Goal: Transaction & Acquisition: Purchase product/service

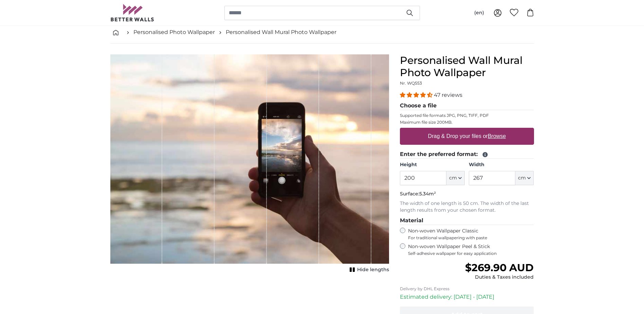
click at [435, 248] on label "Non-woven Wallpaper Peel & Stick Self-adhesive wallpaper for easy application" at bounding box center [471, 249] width 126 height 13
click at [496, 180] on input "267" at bounding box center [492, 178] width 47 height 14
click at [427, 177] on input "200" at bounding box center [423, 178] width 47 height 14
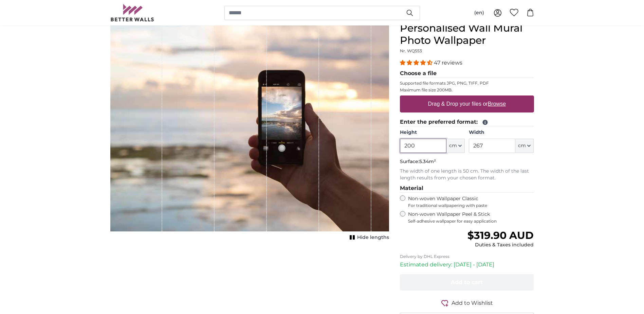
scroll to position [68, 0]
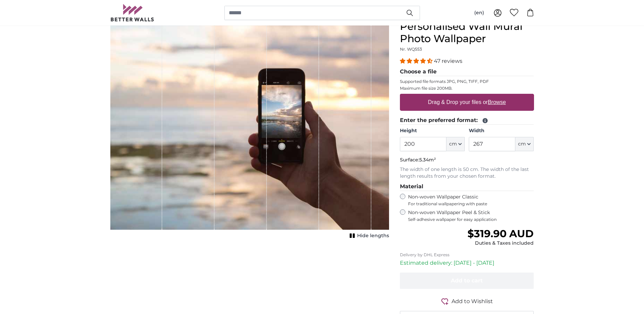
click at [465, 100] on label "Drag & Drop your files or Browse" at bounding box center [466, 102] width 83 height 14
click at [465, 96] on input "Drag & Drop your files or Browse" at bounding box center [467, 95] width 134 height 2
type input "**********"
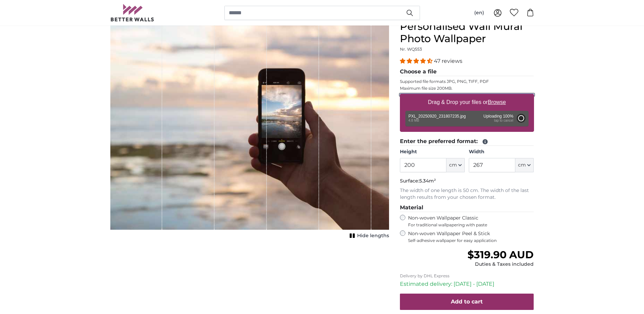
type input "266"
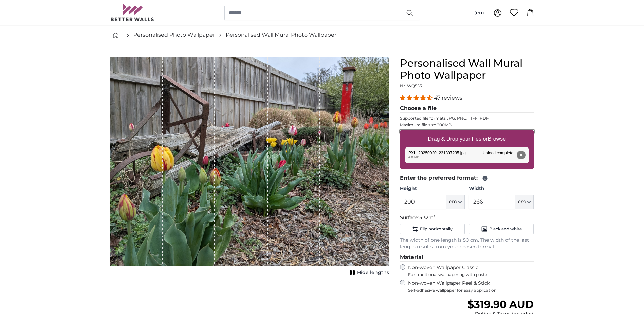
scroll to position [34, 0]
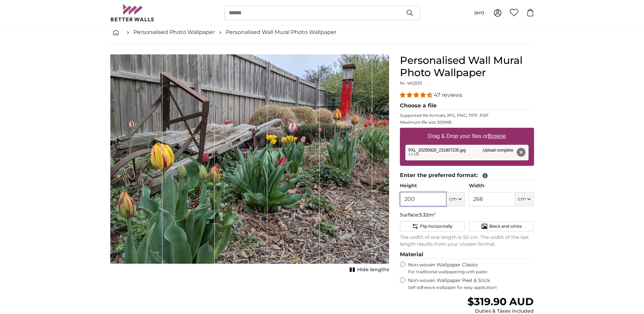
click at [430, 199] on input "200" at bounding box center [423, 199] width 47 height 14
drag, startPoint x: 386, startPoint y: 196, endPoint x: 361, endPoint y: 194, distance: 25.2
click at [364, 194] on product-detail "Cancel Crop image Hide lengths Personalised Wall Mural Photo Wallpaper Nr. WQ55…" at bounding box center [322, 224] width 435 height 363
type input "150"
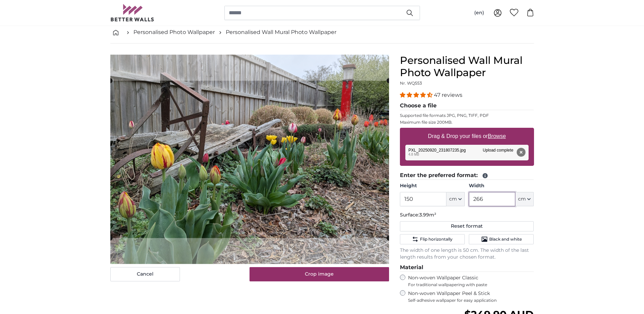
click at [493, 200] on input "266" at bounding box center [492, 199] width 47 height 14
drag, startPoint x: 489, startPoint y: 199, endPoint x: 443, endPoint y: 200, distance: 45.8
click at [443, 200] on div "Height 150 ft cm Centimeter (cm) Inches (inch) Feet (ft. in.) Width 266 ft cm C…" at bounding box center [467, 194] width 134 height 24
type input "200"
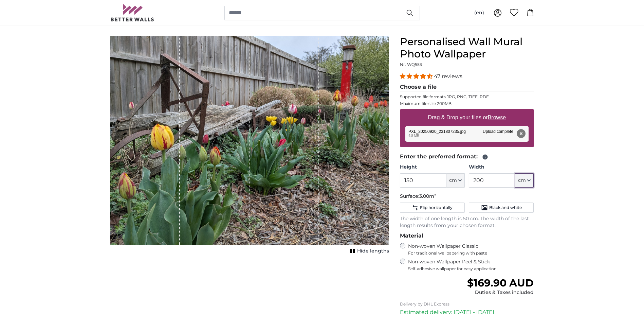
scroll to position [34, 0]
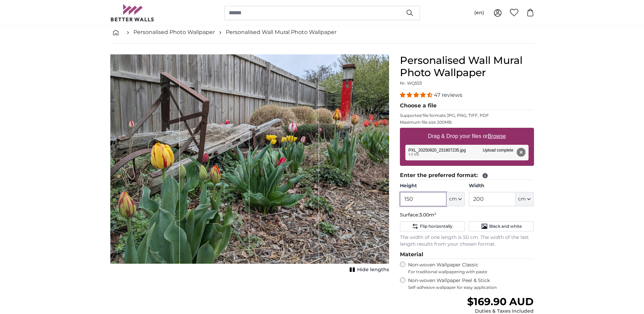
click at [436, 196] on input "150" at bounding box center [423, 199] width 47 height 14
drag, startPoint x: 435, startPoint y: 196, endPoint x: 399, endPoint y: 198, distance: 36.4
click at [399, 198] on div "Personalised Wall Mural Photo Wallpaper Nr. WQ553 47 reviews Choose a file Supp…" at bounding box center [467, 230] width 145 height 352
click at [522, 153] on button "Remove" at bounding box center [520, 152] width 9 height 9
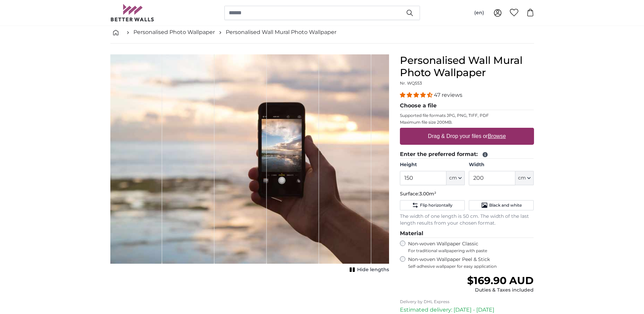
click at [500, 138] on u "Browse" at bounding box center [497, 136] width 18 height 6
click at [500, 130] on input "Drag & Drop your files or Browse" at bounding box center [467, 129] width 134 height 2
type input "**********"
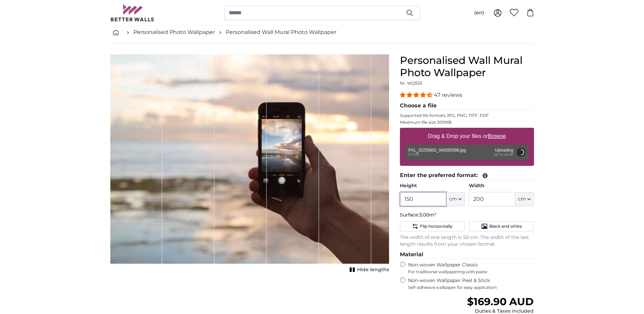
click at [421, 201] on input "150" at bounding box center [423, 199] width 47 height 14
drag, startPoint x: 399, startPoint y: 199, endPoint x: 374, endPoint y: 198, distance: 25.5
click at [374, 198] on product-detail "Cancel Crop image Hide lengths Personalised Wall Mural Photo Wallpaper Nr. WQ55…" at bounding box center [322, 224] width 435 height 363
type input "0"
type input "200"
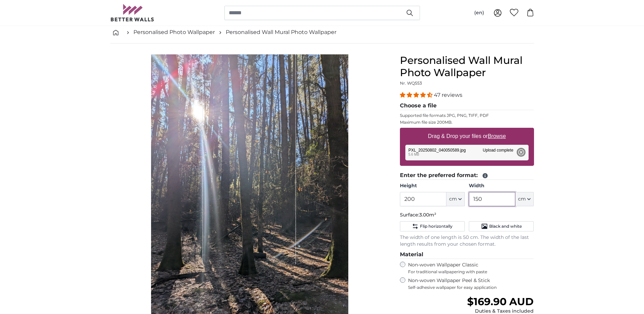
type input "150"
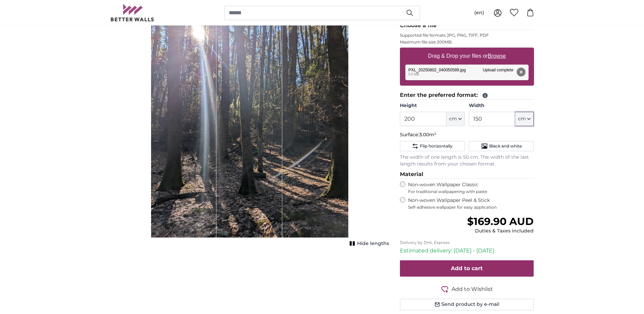
scroll to position [136, 0]
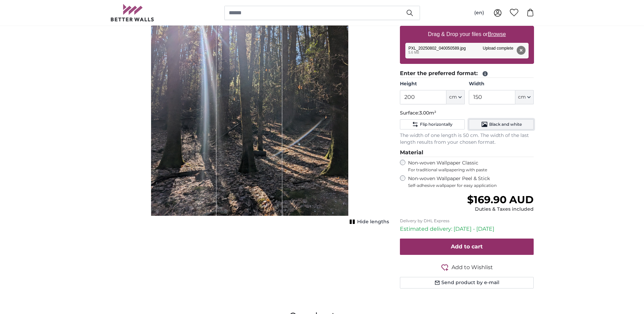
click at [521, 124] on span "Black and white" at bounding box center [505, 124] width 33 height 5
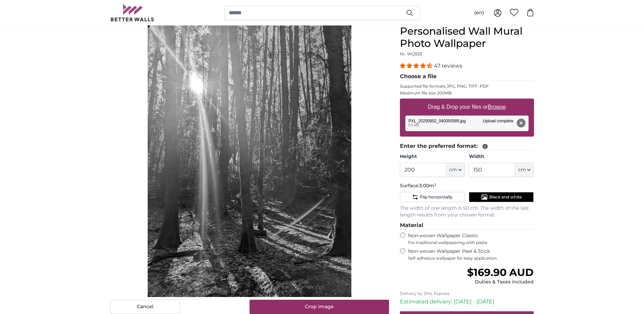
scroll to position [68, 0]
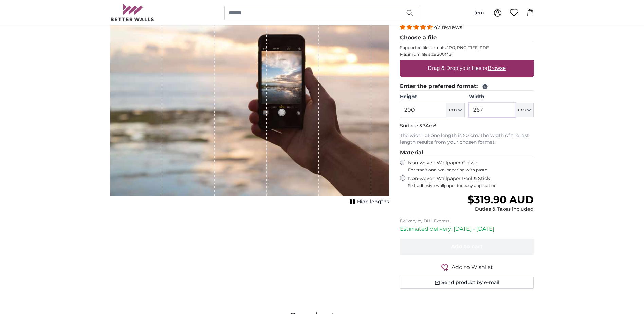
click at [498, 110] on input "267" at bounding box center [492, 110] width 47 height 14
drag, startPoint x: 498, startPoint y: 110, endPoint x: 459, endPoint y: 107, distance: 39.5
click at [459, 107] on div "Height 200 ft cm Centimeter (cm) Inches (inch) Feet (ft. in.) Width 267 ft cm C…" at bounding box center [467, 105] width 134 height 24
type input "150"
